Goal: Transaction & Acquisition: Purchase product/service

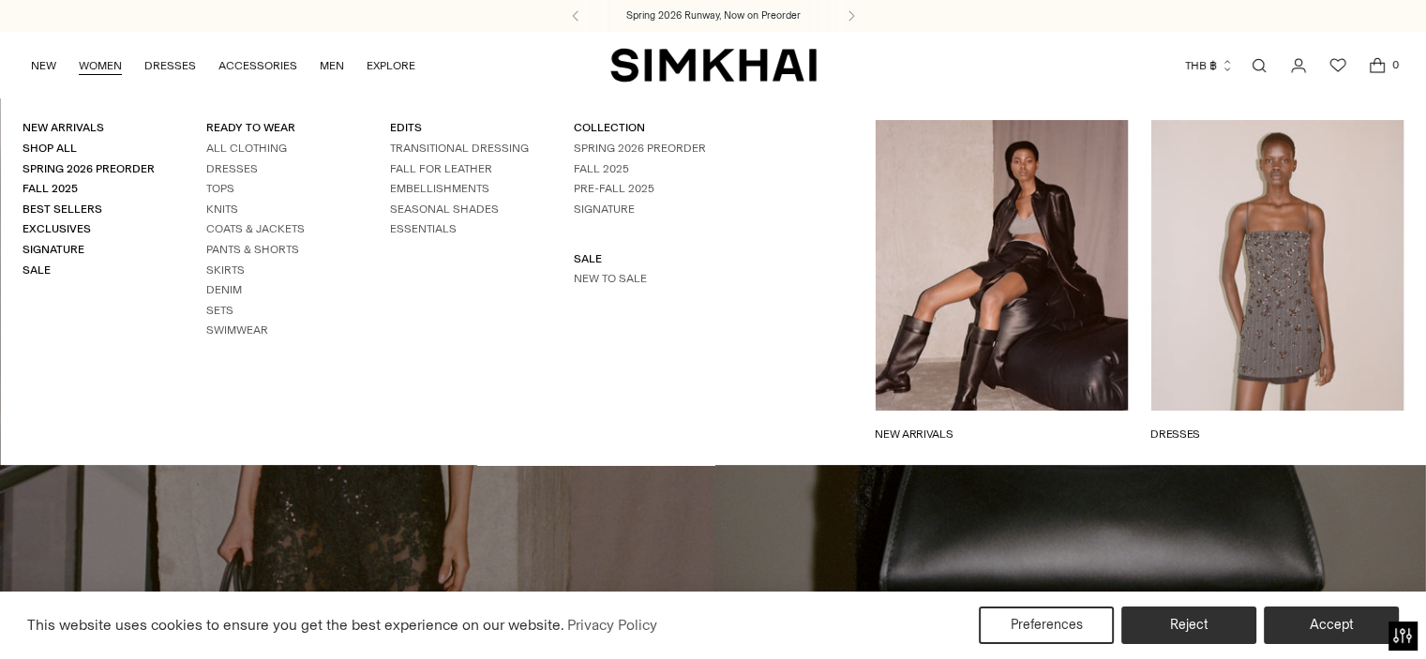
click at [91, 118] on div "New Arrivals Shop All Spring 2026 Preorder Fall 2025 Best Sellers Exclusives Si…" at bounding box center [367, 282] width 735 height 368
click at [91, 125] on link "New Arrivals" at bounding box center [64, 127] width 82 height 13
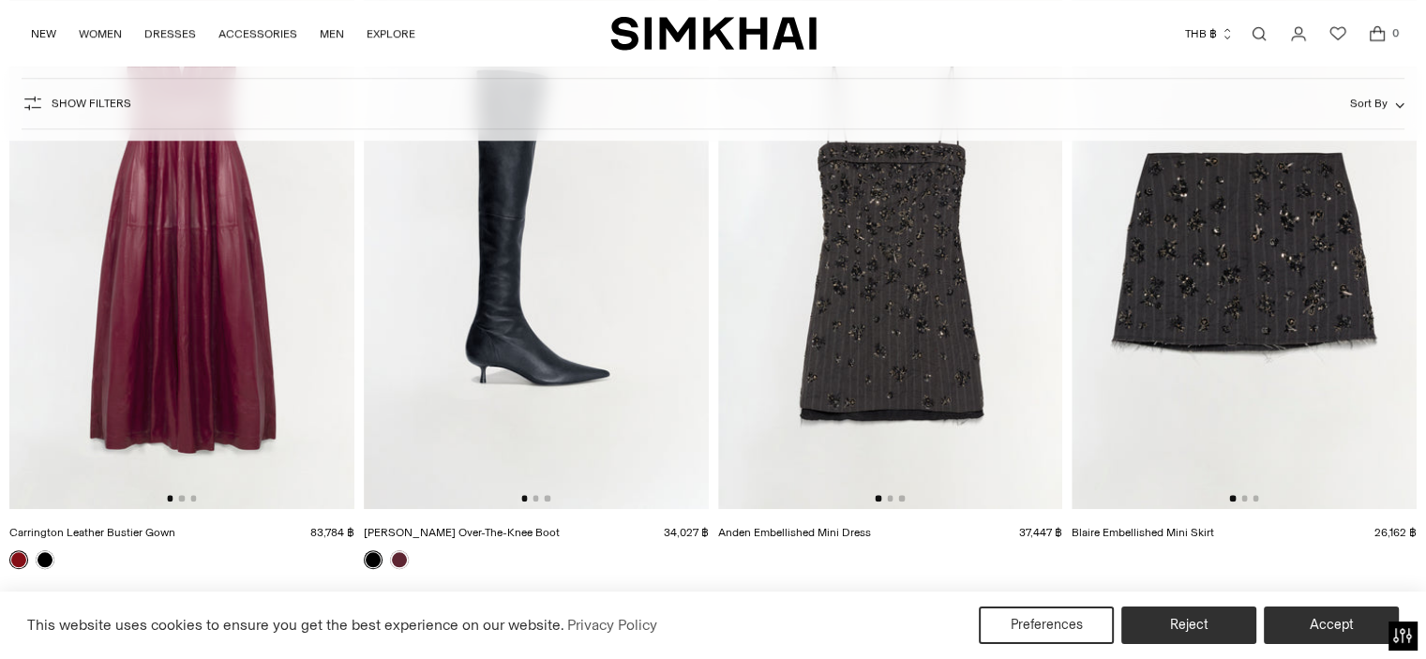
scroll to position [1876, 0]
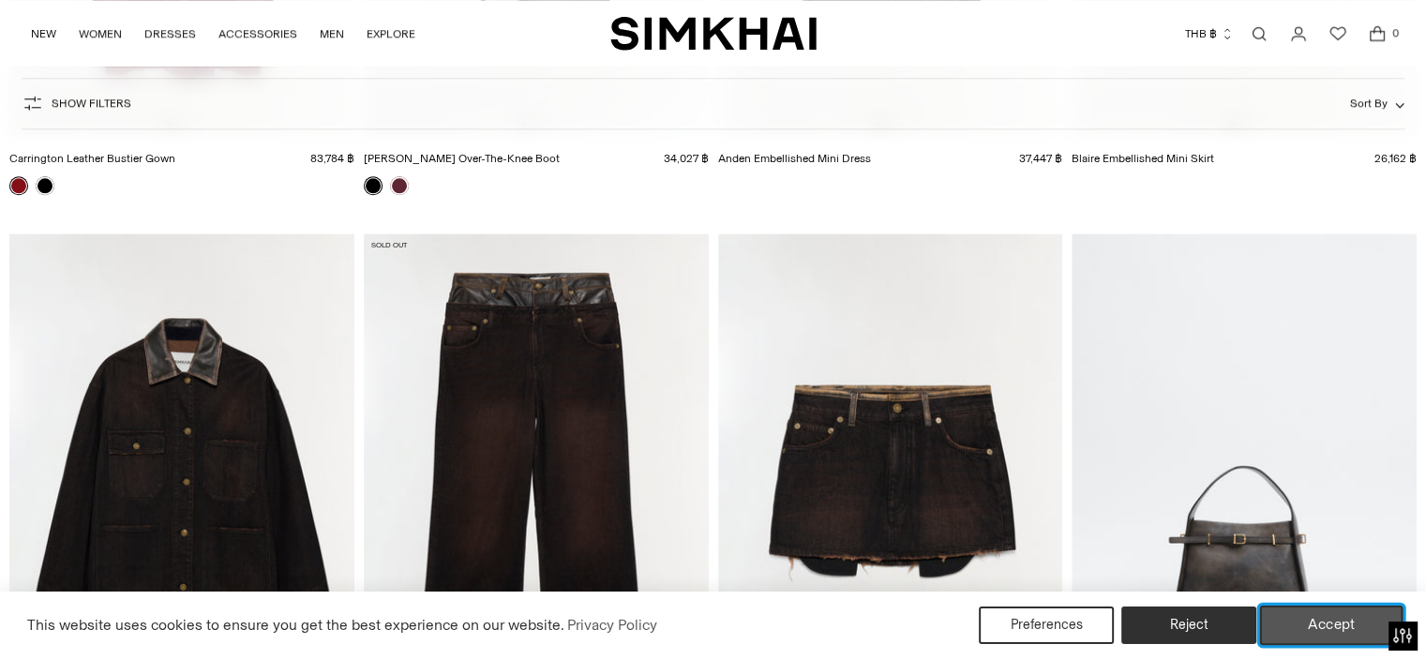
click at [1298, 611] on button "Accept" at bounding box center [1331, 625] width 143 height 39
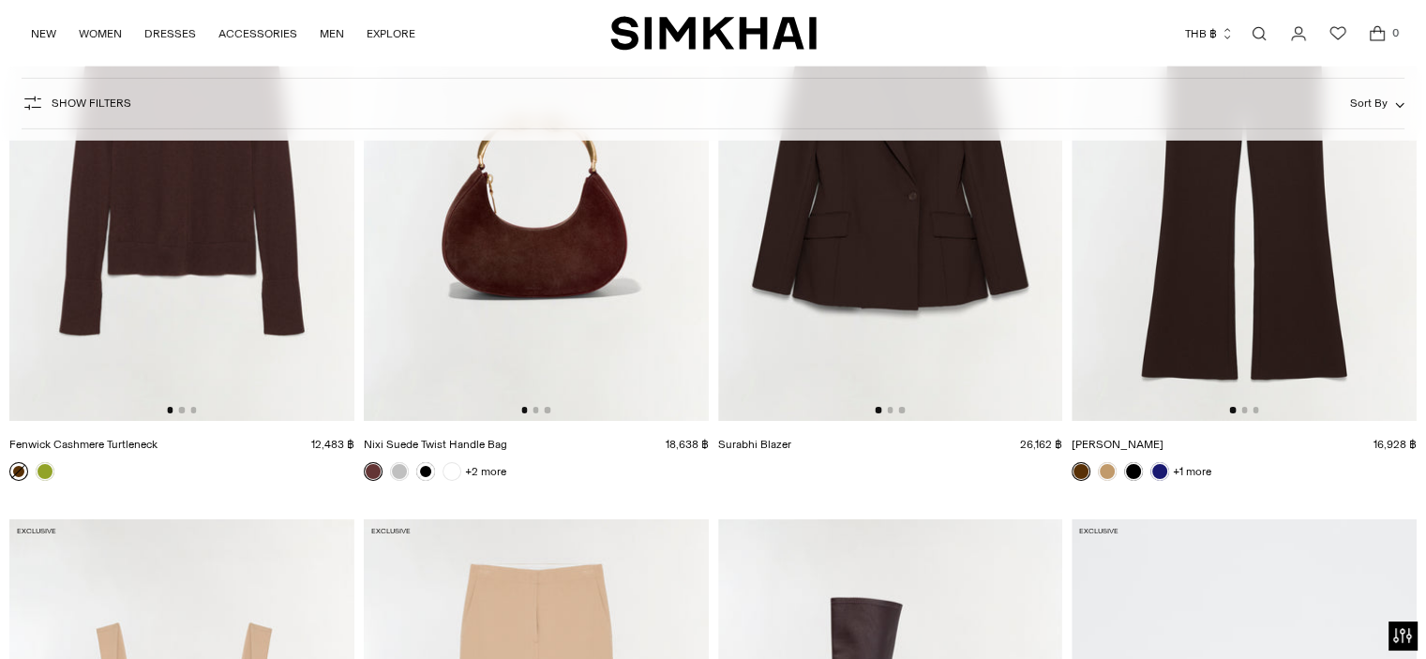
scroll to position [6471, 0]
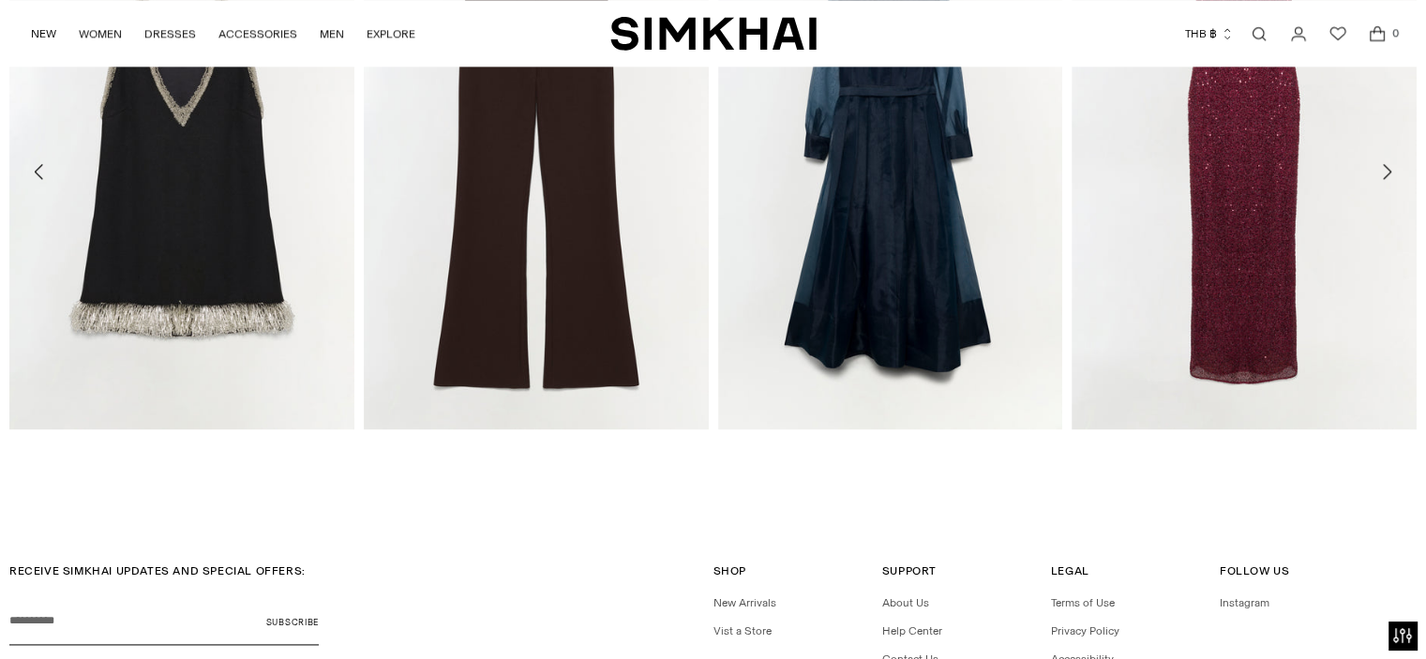
scroll to position [2602, 0]
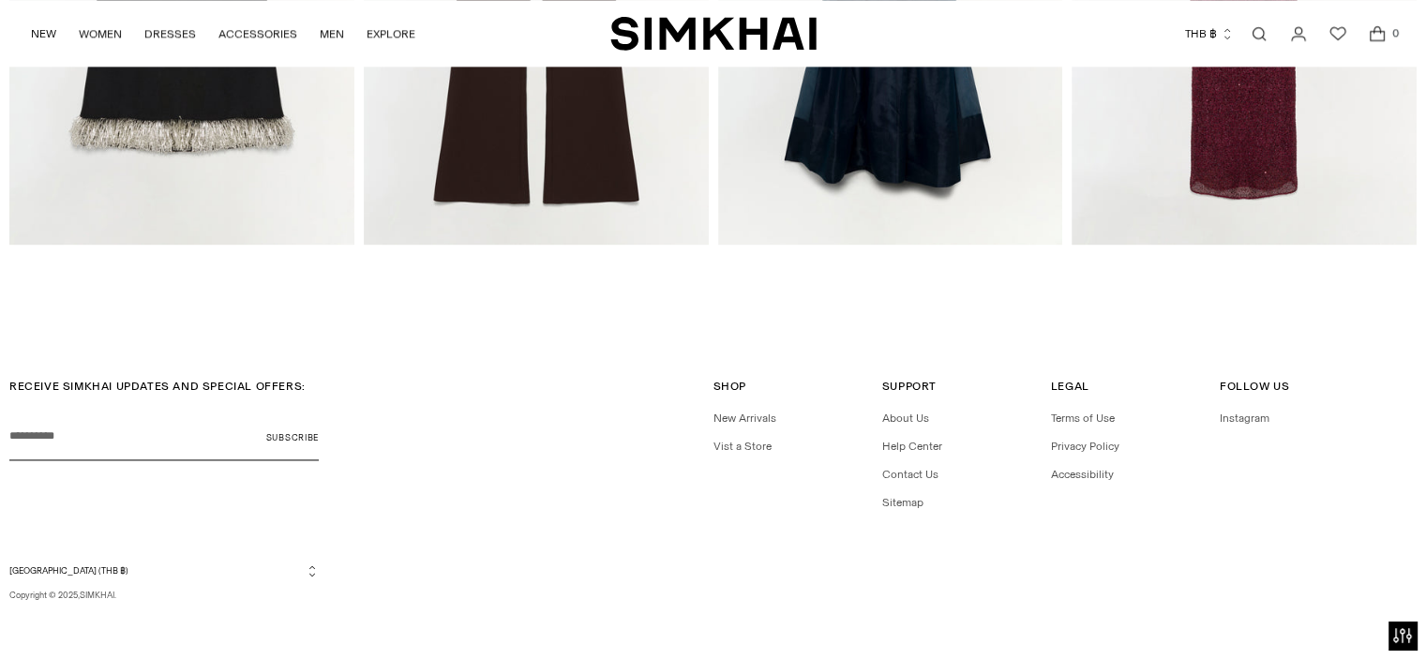
drag, startPoint x: 544, startPoint y: 488, endPoint x: 416, endPoint y: 591, distance: 164.0
click at [543, 490] on div "RECEIVE SIMKHAI UPDATES AND SPECIAL OFFERS: Your email Subscribe" at bounding box center [361, 437] width 704 height 118
